Goal: Task Accomplishment & Management: Manage account settings

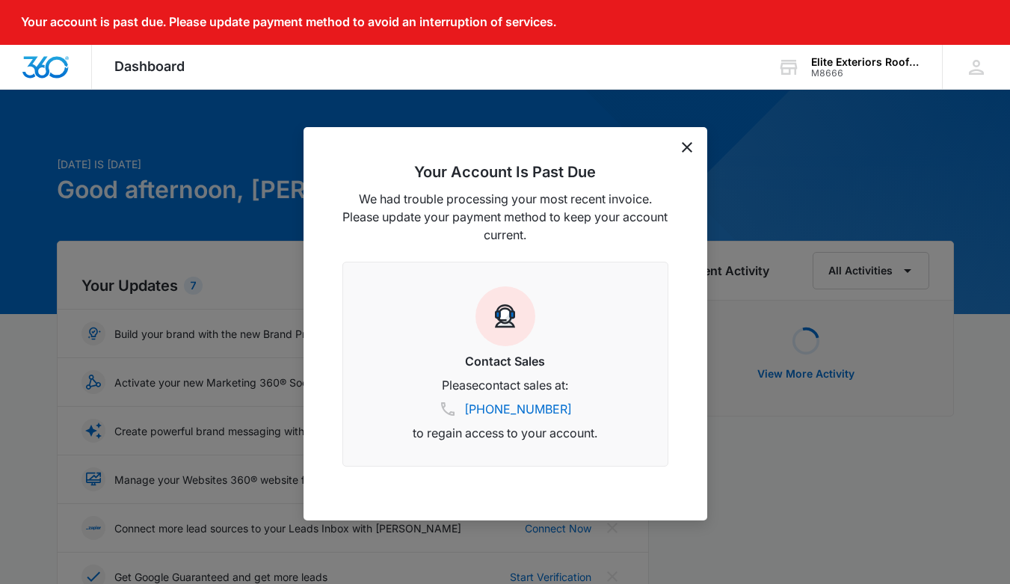
click at [837, 29] on div "Your account is past due. Please update payment method to avoid an interruption…" at bounding box center [505, 22] width 1010 height 45
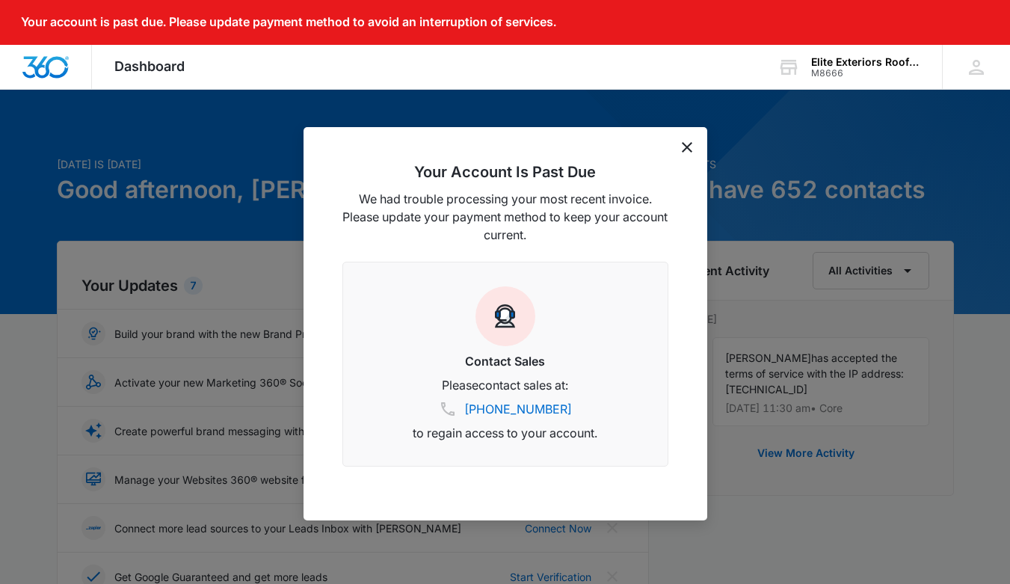
click at [688, 144] on icon "dismiss this dialog" at bounding box center [687, 147] width 10 height 10
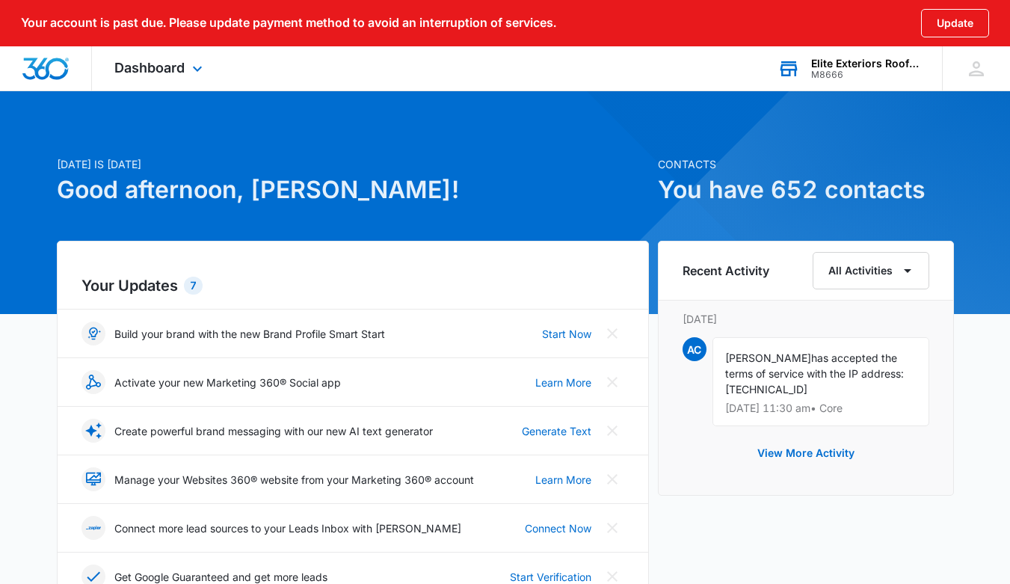
click at [839, 67] on div "Elite Exteriors Roofing and Restoration" at bounding box center [865, 64] width 109 height 12
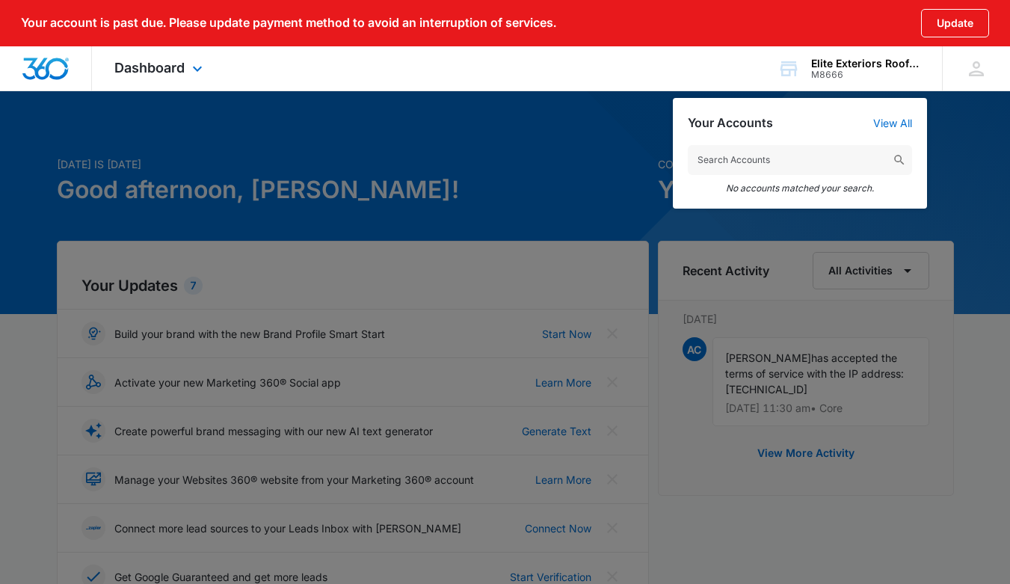
click at [646, 75] on div "Dashboard Apps Reputation Forms CRM Email Social Content Ads Intelligence Files…" at bounding box center [505, 68] width 1010 height 45
click at [968, 68] on icon at bounding box center [976, 69] width 22 height 22
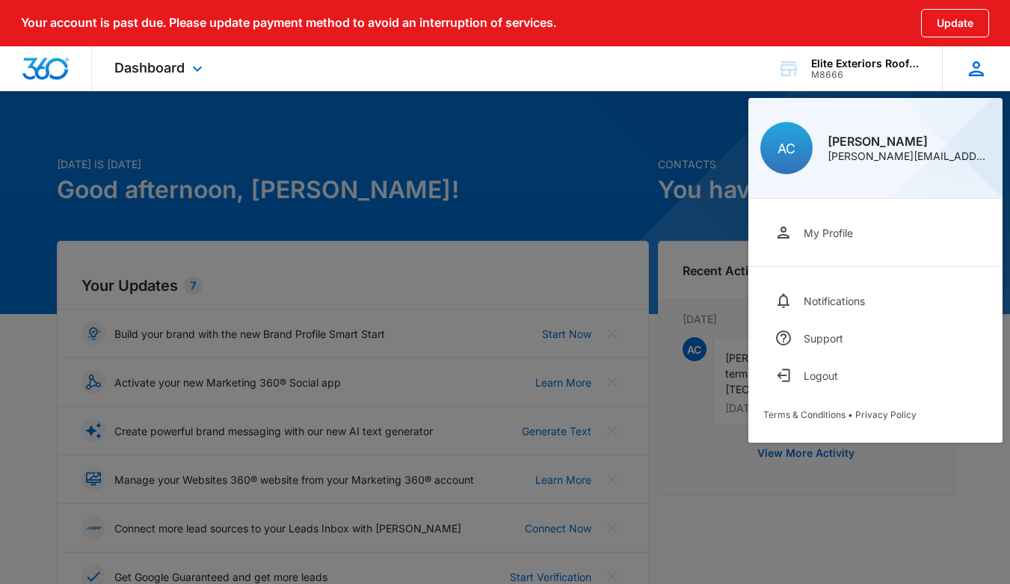
click at [977, 72] on icon at bounding box center [976, 68] width 15 height 15
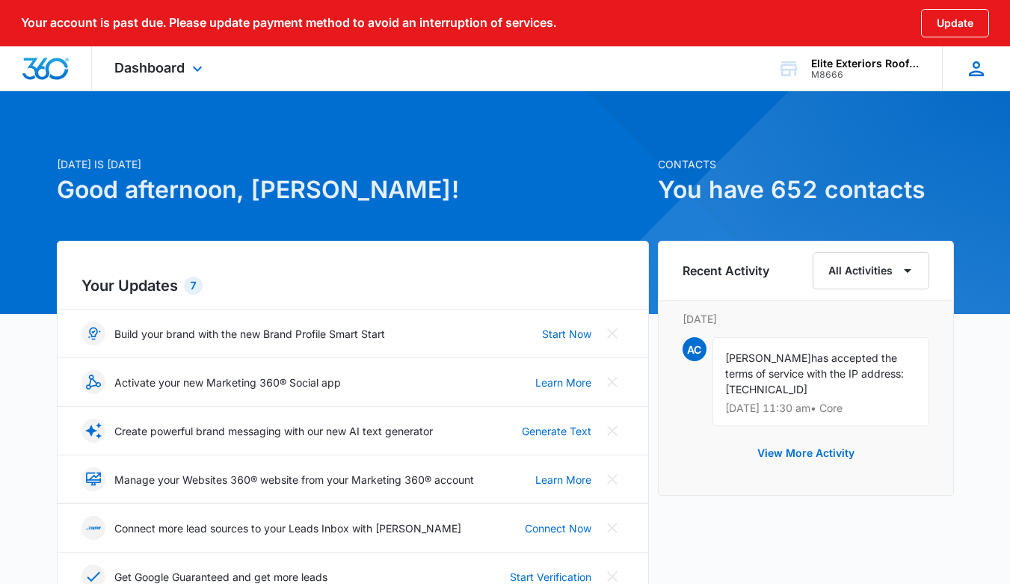
click at [977, 72] on icon at bounding box center [976, 68] width 15 height 15
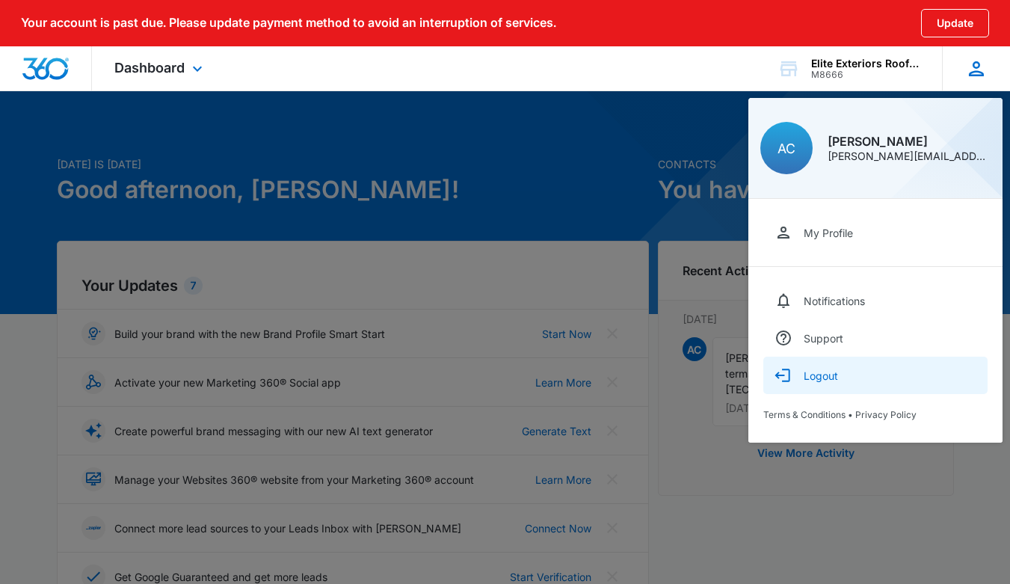
click at [822, 369] on div "Logout" at bounding box center [821, 375] width 34 height 13
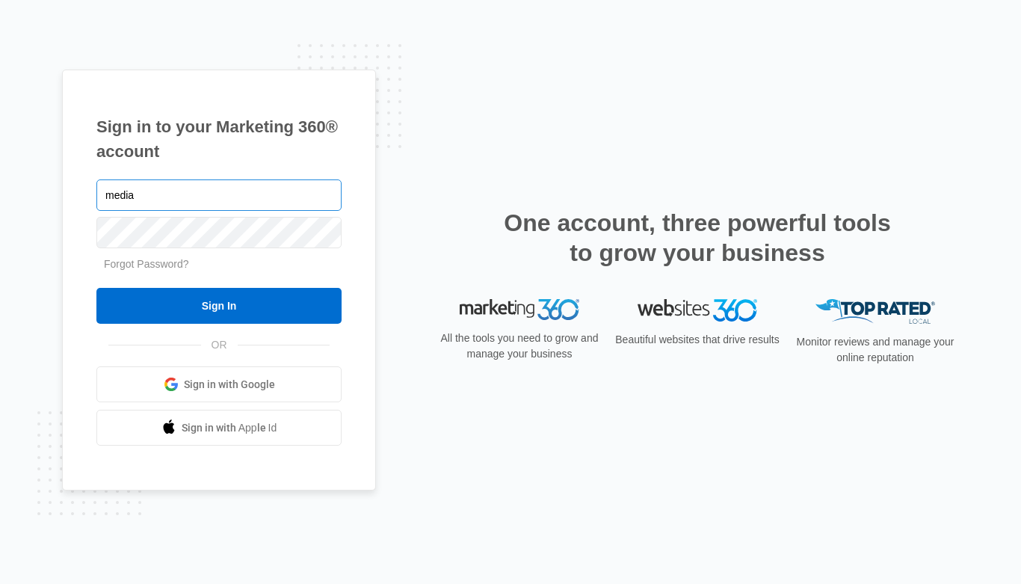
type input "[EMAIL_ADDRESS][DOMAIN_NAME]"
click at [219, 306] on input "Sign In" at bounding box center [218, 306] width 245 height 36
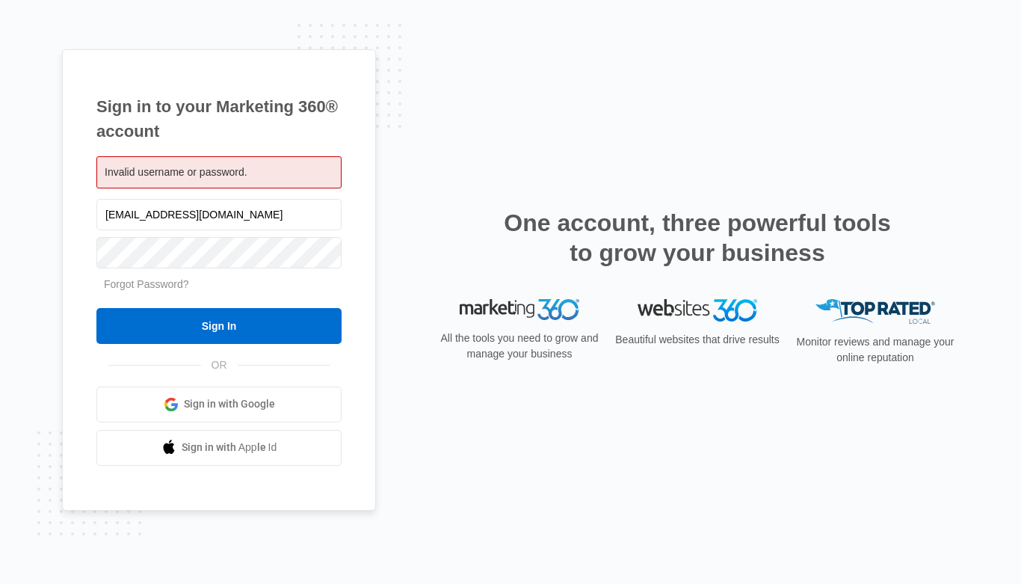
click at [247, 173] on span "Invalid username or password." at bounding box center [176, 172] width 143 height 12
drag, startPoint x: 272, startPoint y: 216, endPoint x: 58, endPoint y: 206, distance: 214.8
click at [58, 207] on div "Sign in to your Marketing 360® account Invalid username or password. media.elit…" at bounding box center [510, 292] width 1021 height 584
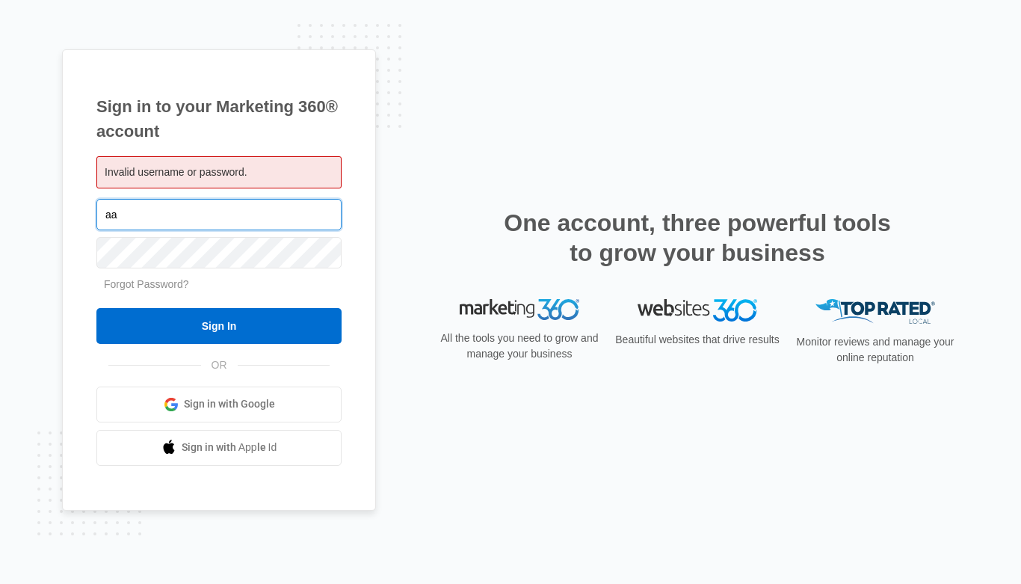
type input "aaron.eliteexteriors@gmail.com"
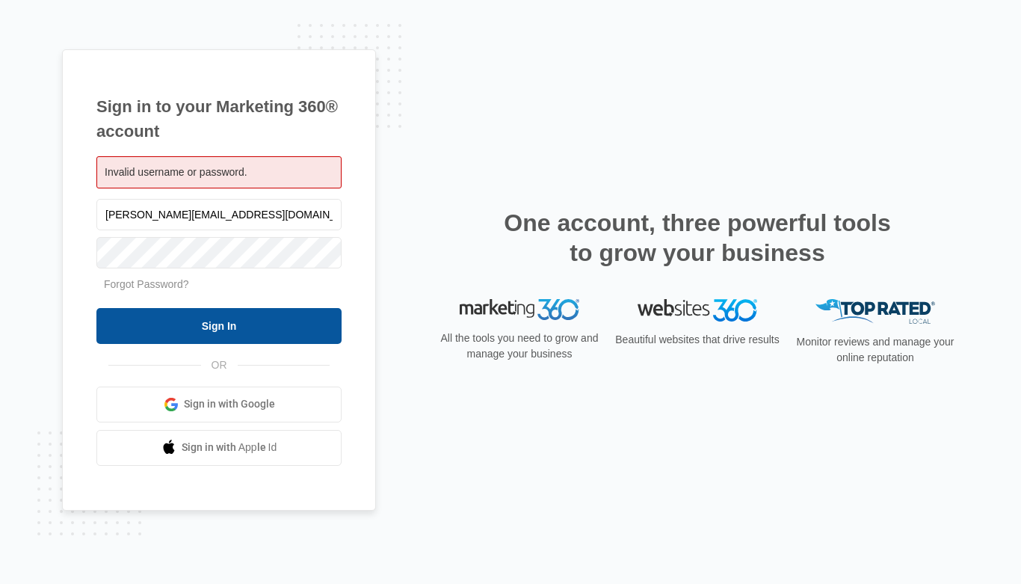
click at [159, 331] on input "Sign In" at bounding box center [218, 326] width 245 height 36
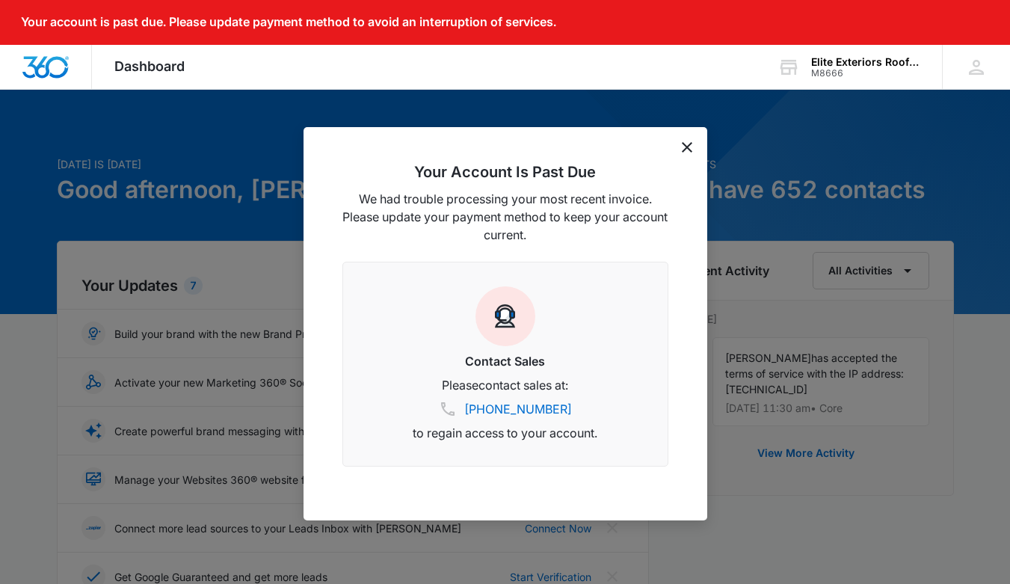
click at [686, 145] on icon "dismiss this dialog" at bounding box center [687, 147] width 10 height 10
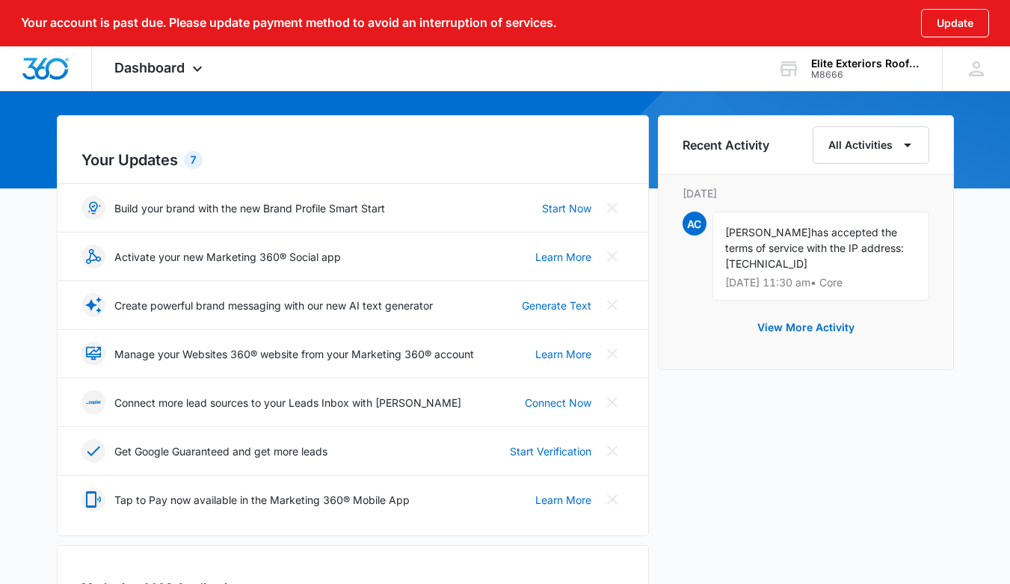
scroll to position [125, 0]
click at [828, 327] on button "View More Activity" at bounding box center [805, 328] width 127 height 36
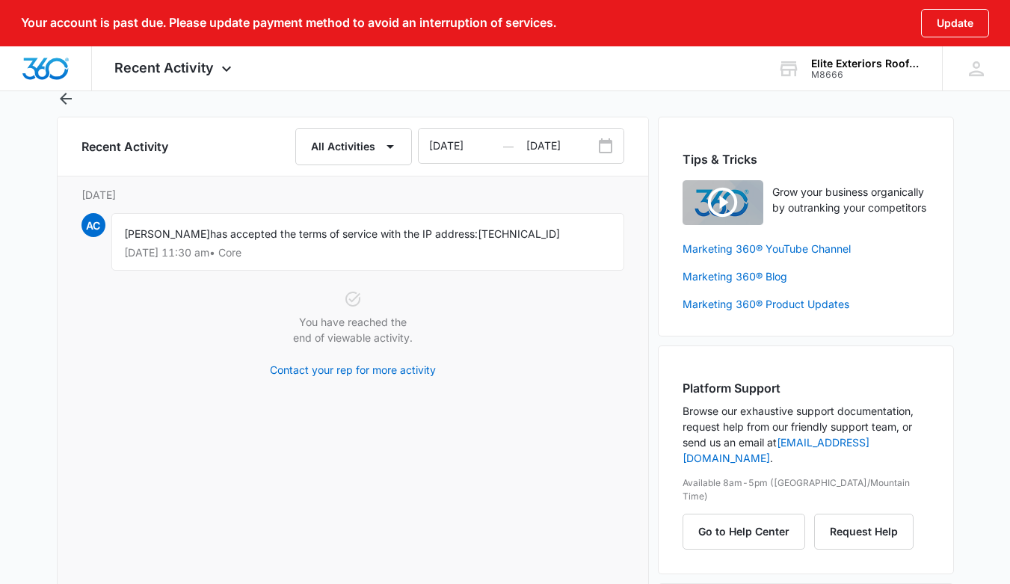
scroll to position [49, 0]
click at [324, 241] on div "[PERSON_NAME] has accepted the terms of service with the IP address: [TECHNICAL…" at bounding box center [367, 241] width 513 height 58
click at [51, 72] on img "Dashboard" at bounding box center [46, 69] width 48 height 22
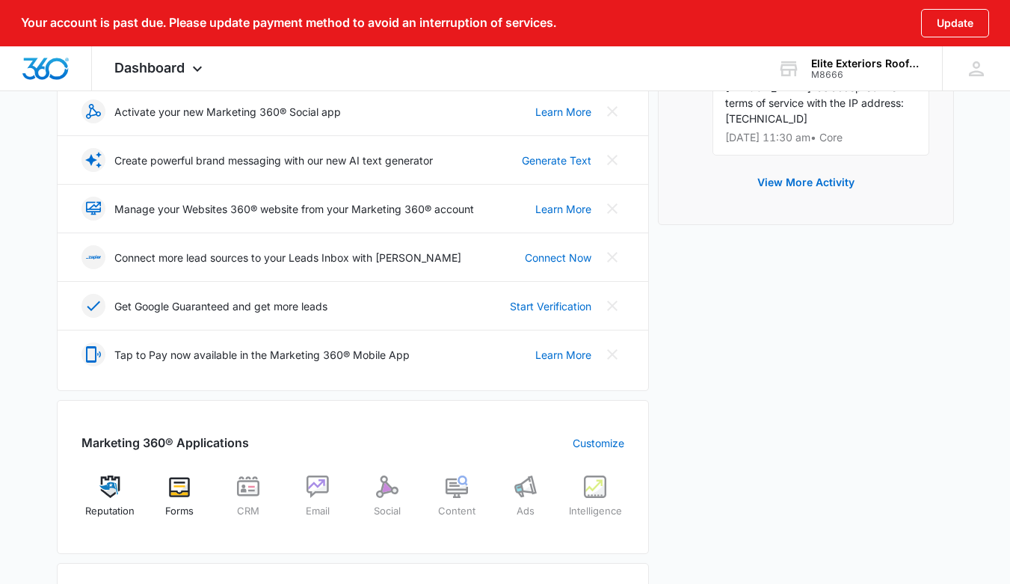
scroll to position [271, 0]
click at [381, 212] on p "Manage your Websites 360® website from your Marketing 360® account" at bounding box center [294, 208] width 360 height 16
click at [96, 209] on icon at bounding box center [93, 257] width 15 height 102
click at [564, 206] on link "Learn More" at bounding box center [563, 208] width 56 height 16
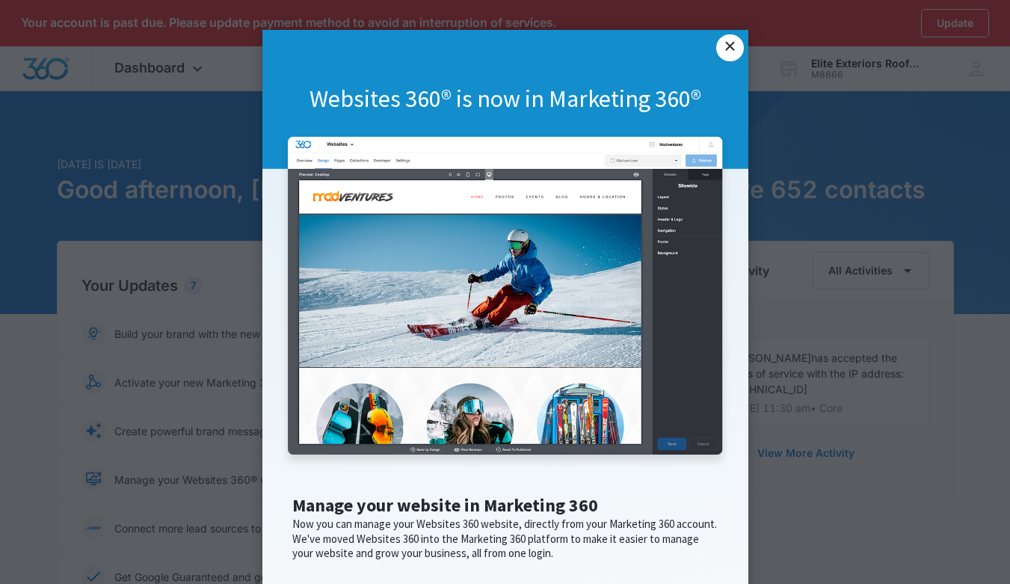
click at [727, 55] on link "×" at bounding box center [729, 47] width 27 height 27
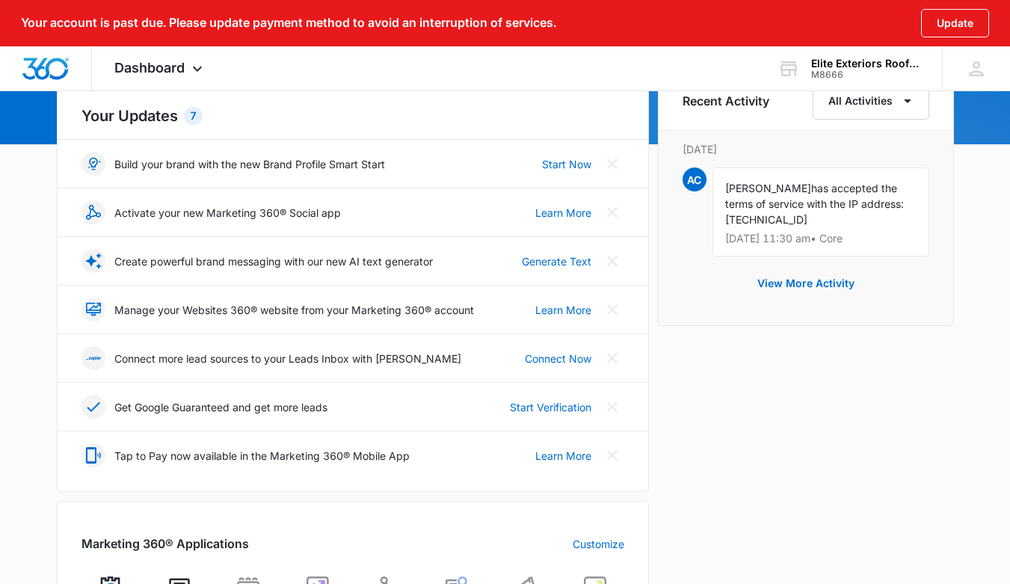
scroll to position [179, 0]
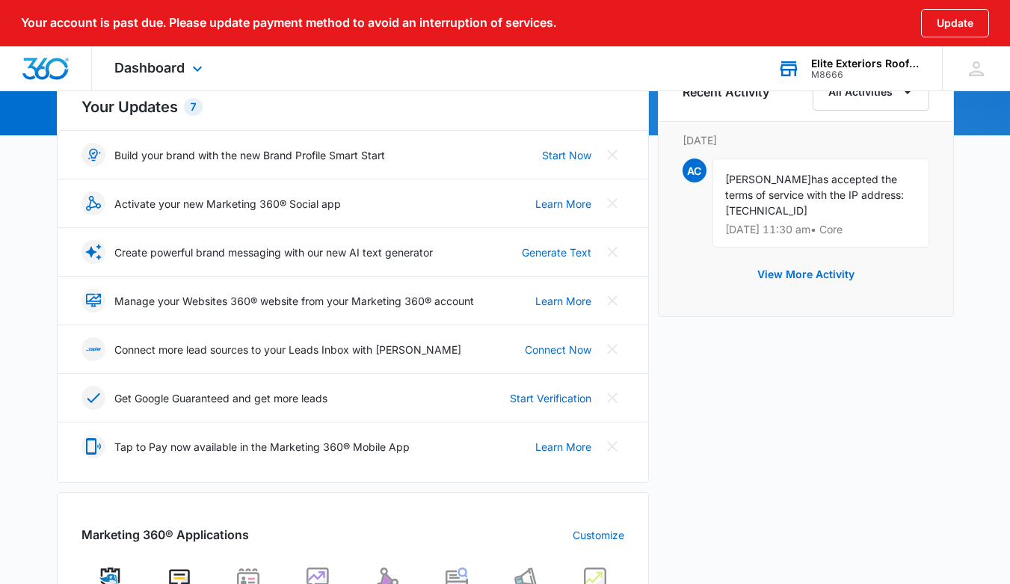
click at [866, 63] on div "Elite Exteriors Roofing and Restoration" at bounding box center [865, 64] width 109 height 12
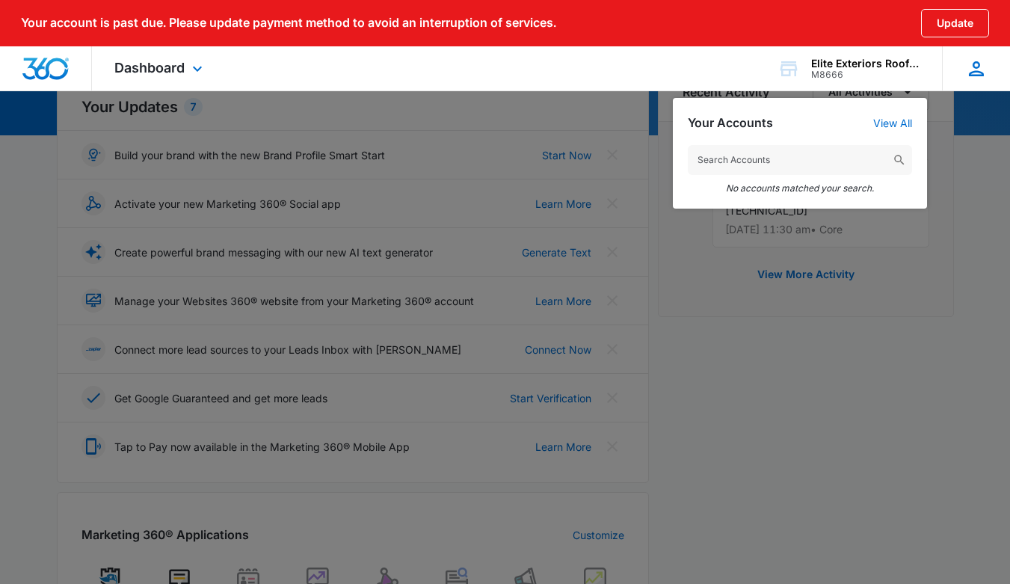
click at [975, 67] on icon at bounding box center [976, 68] width 15 height 15
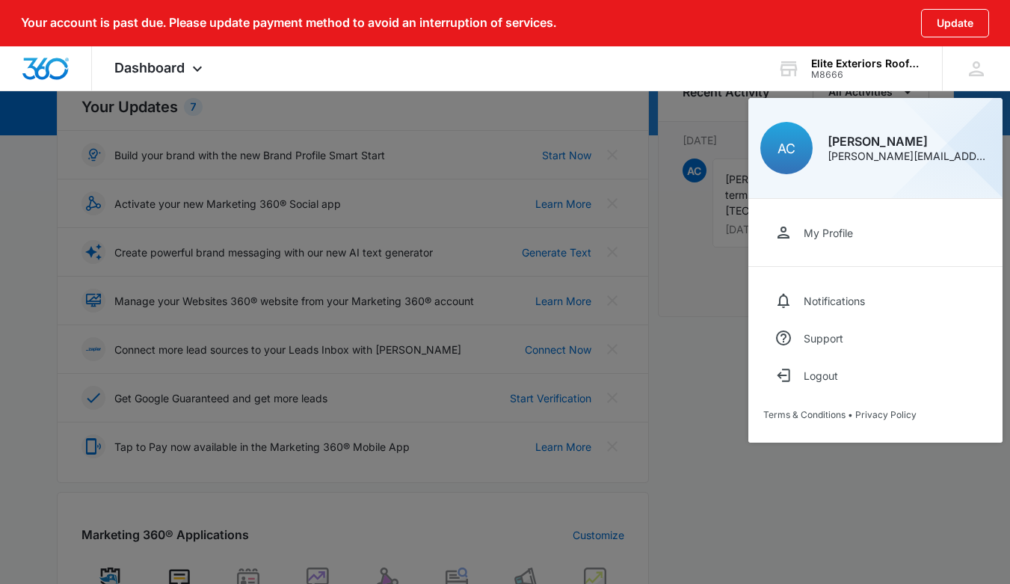
click at [678, 294] on div at bounding box center [505, 292] width 1010 height 584
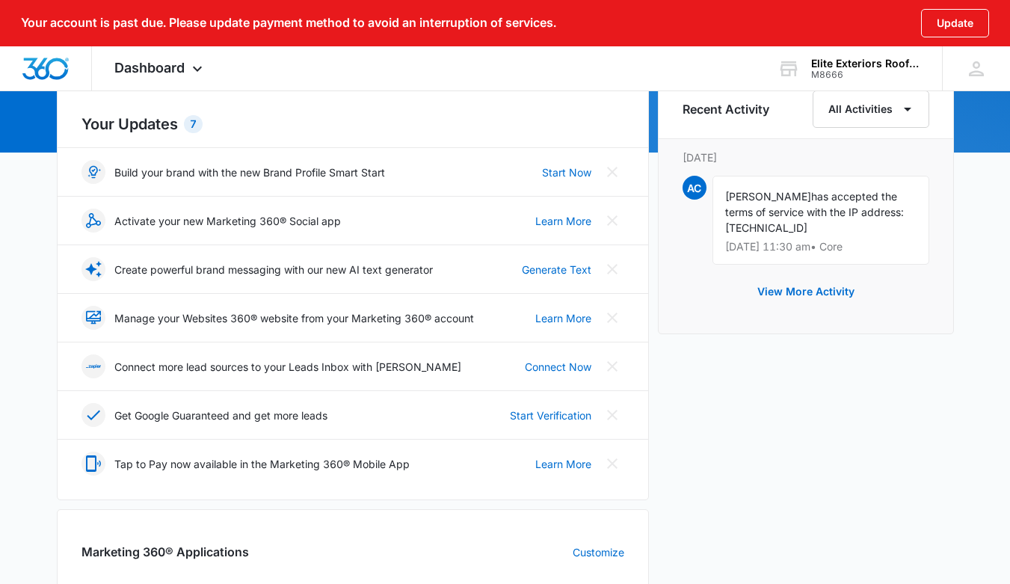
scroll to position [164, 0]
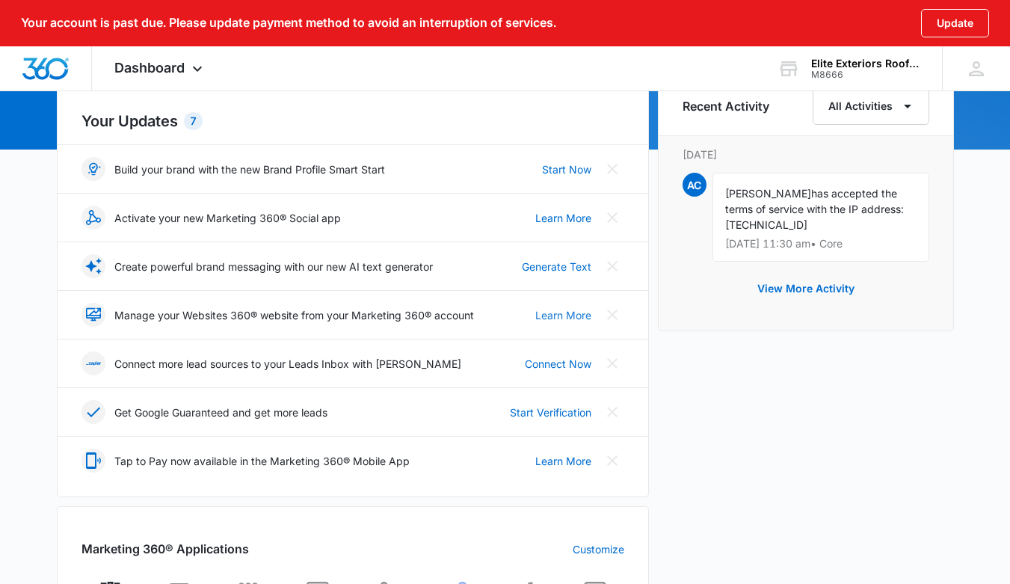
click at [576, 317] on link "Learn More" at bounding box center [563, 315] width 56 height 16
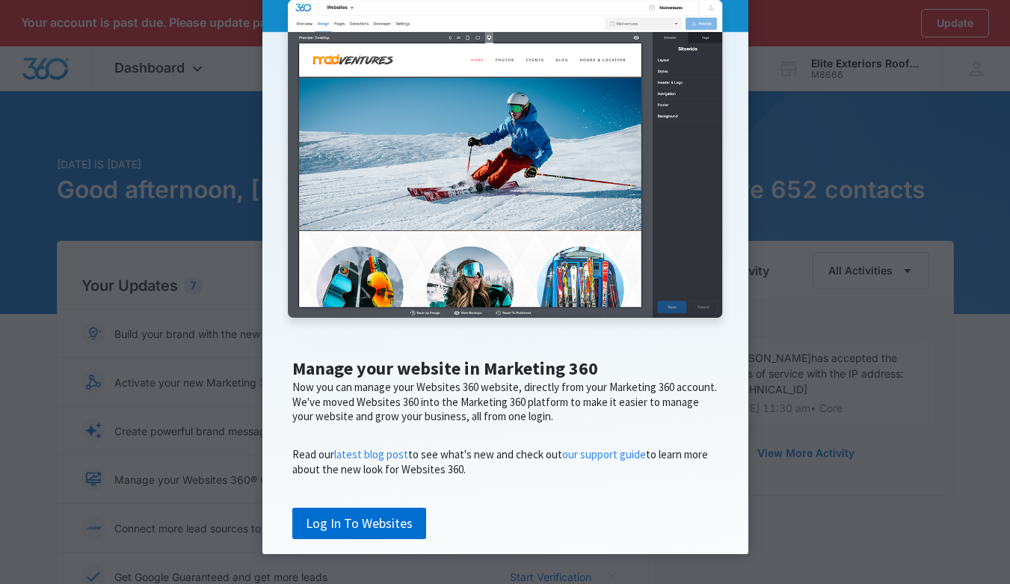
scroll to position [183, 0]
click at [348, 526] on link "Log In To Websites" at bounding box center [359, 523] width 134 height 31
